Goal: Task Accomplishment & Management: Use online tool/utility

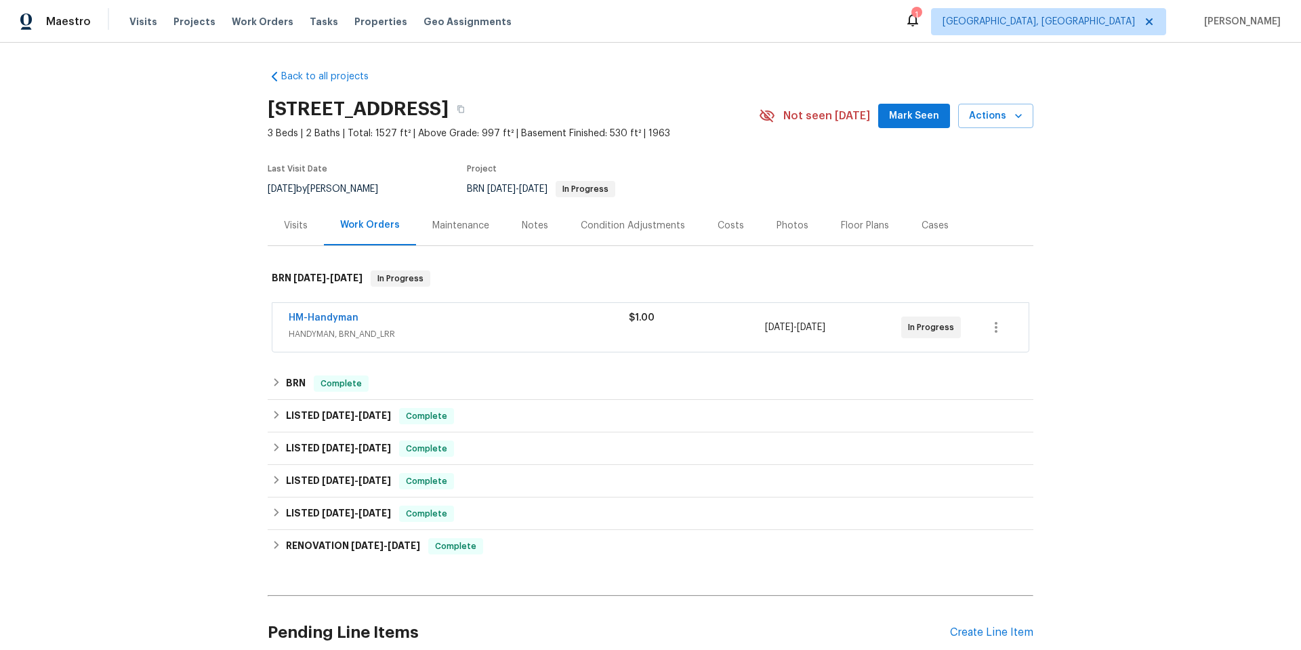
click at [616, 334] on span "HANDYMAN, BRN_AND_LRR" at bounding box center [459, 334] width 340 height 14
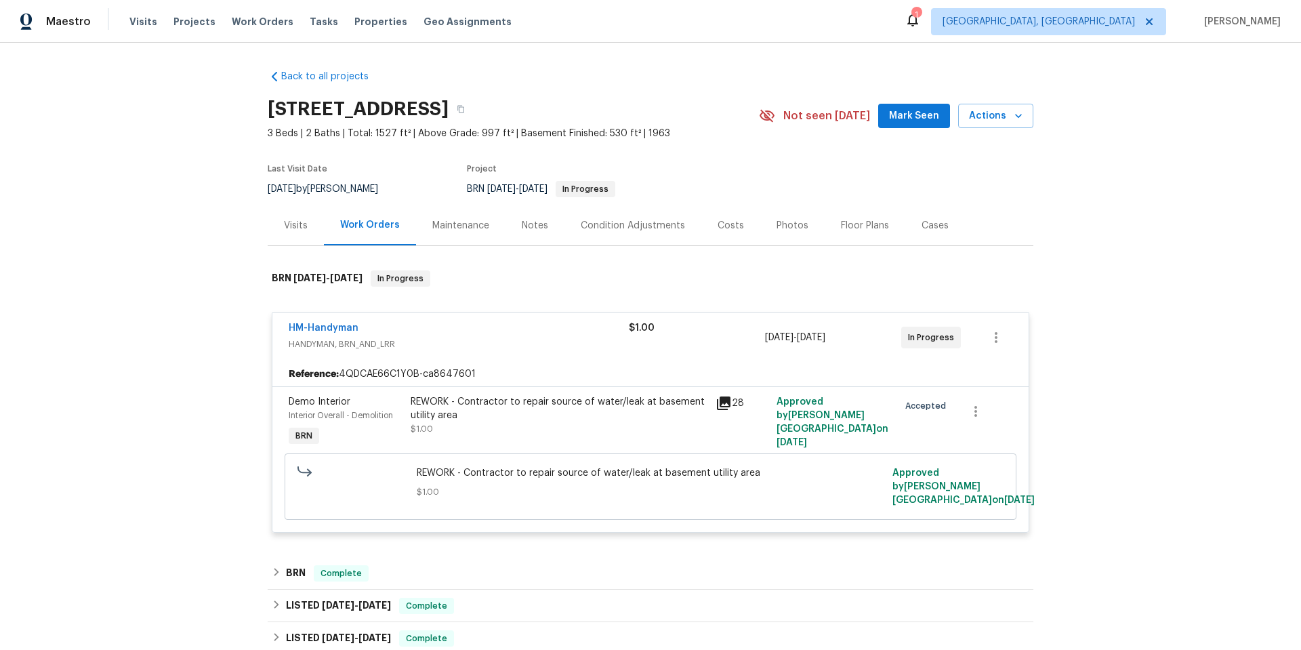
click at [647, 343] on div "$1.00" at bounding box center [697, 337] width 136 height 33
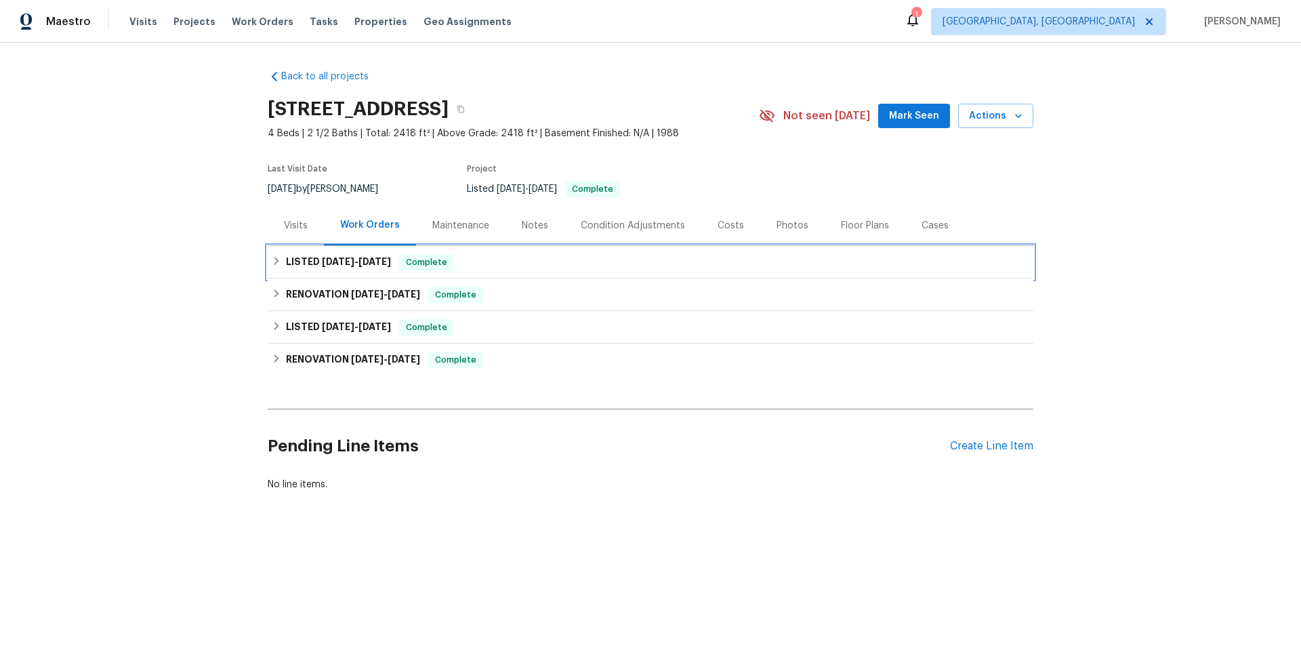
click at [399, 257] on div "LISTED [DATE] - [DATE] Complete" at bounding box center [650, 262] width 757 height 16
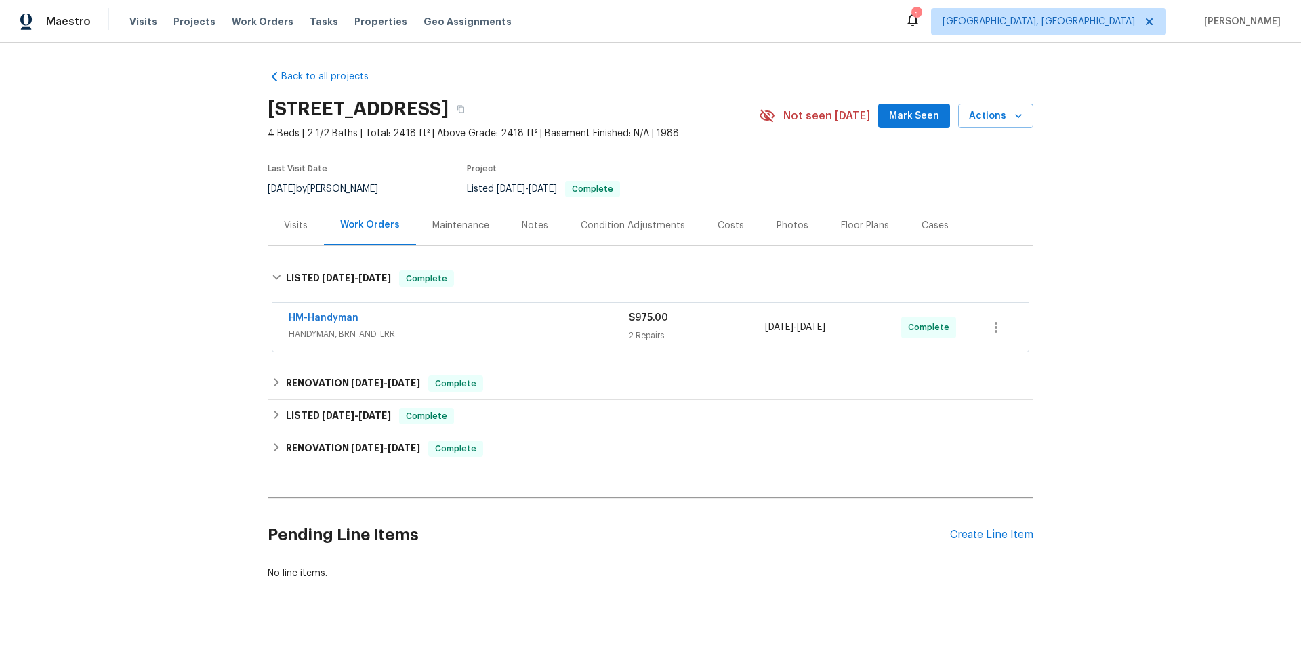
click at [541, 323] on div "HM-Handyman" at bounding box center [459, 319] width 340 height 16
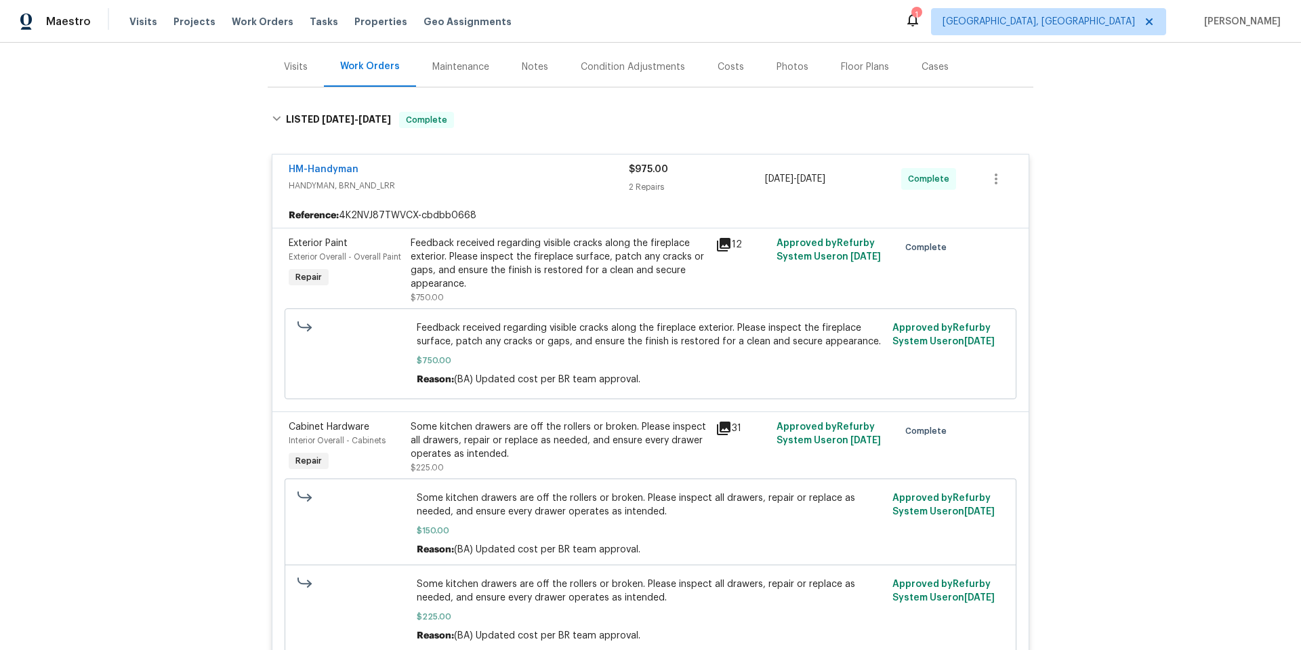
scroll to position [135, 0]
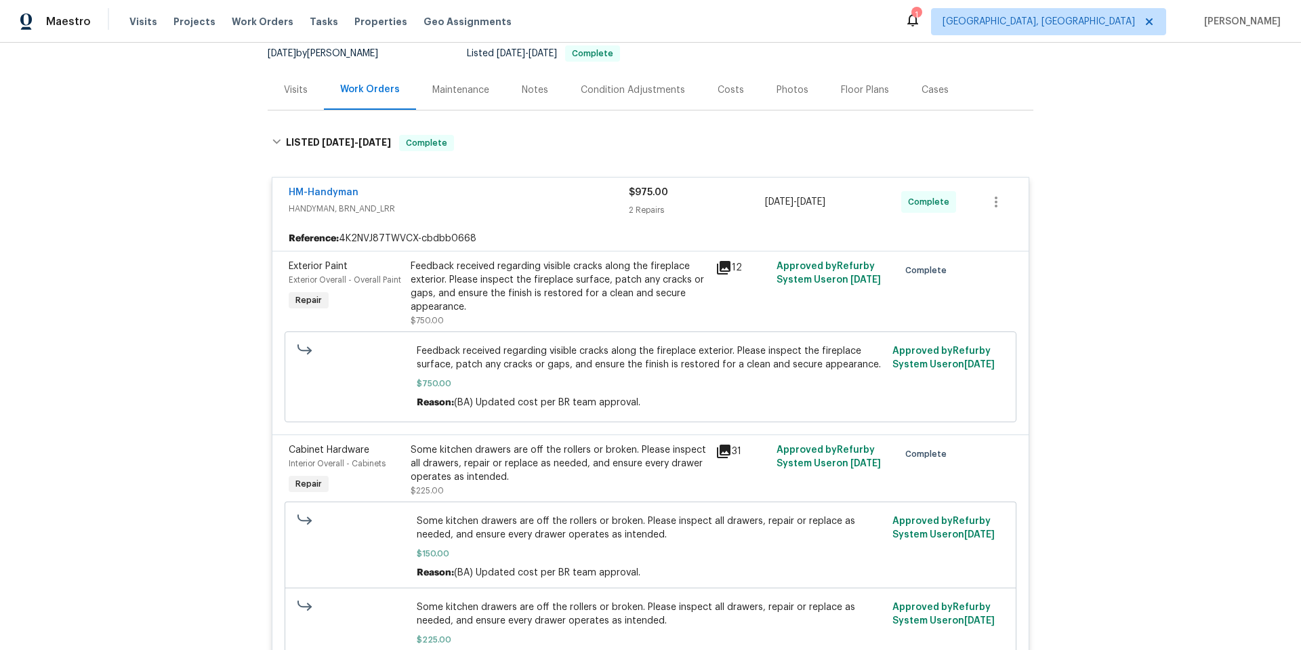
click at [234, 450] on div "Back to all projects [STREET_ADDRESS] 4 Beds | 2 1/2 Baths | Total: 2418 ft² | …" at bounding box center [650, 346] width 1301 height 607
